Goal: Find specific page/section: Find specific page/section

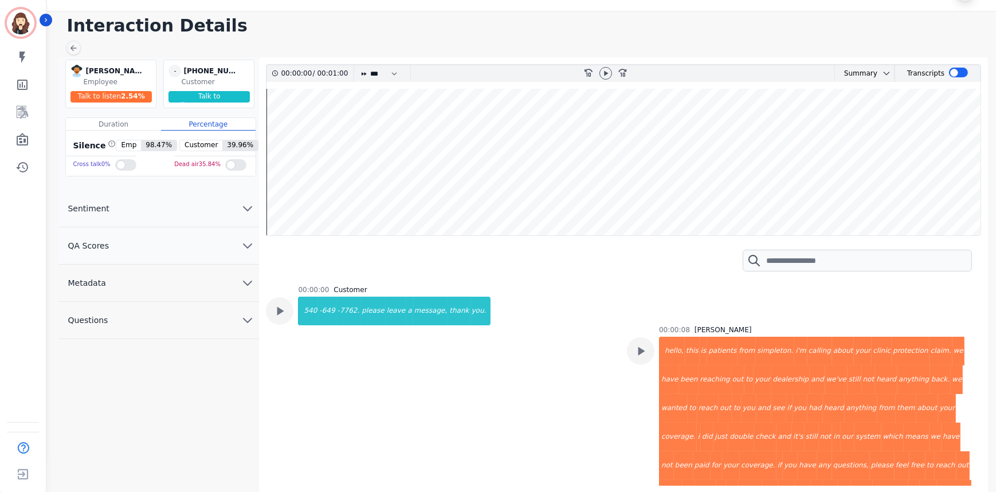
scroll to position [69, 0]
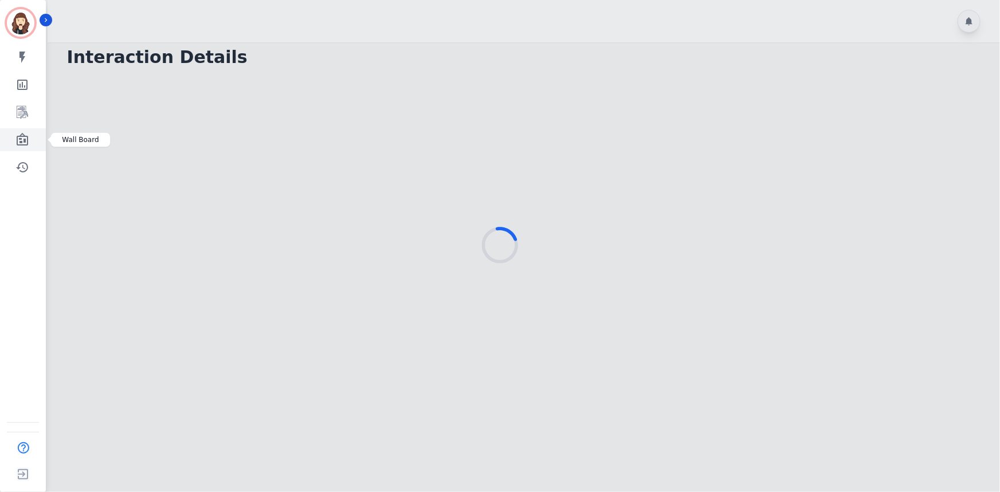
click at [23, 135] on icon "Sidebar" at bounding box center [22, 139] width 11 height 13
